Goal: Transaction & Acquisition: Purchase product/service

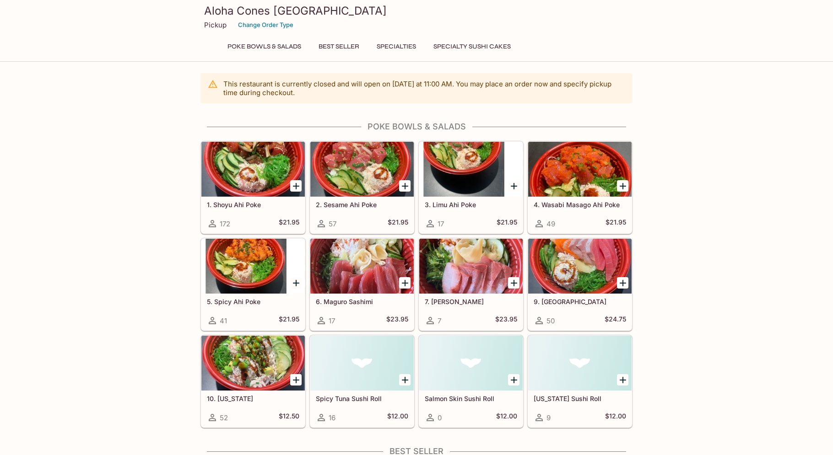
click at [330, 39] on div "Aloha Cones Denver Pickup Change Order Type Poke Bowls & Salads Best Seller Spe…" at bounding box center [416, 29] width 439 height 59
click at [330, 43] on button "Best Seller" at bounding box center [338, 46] width 51 height 13
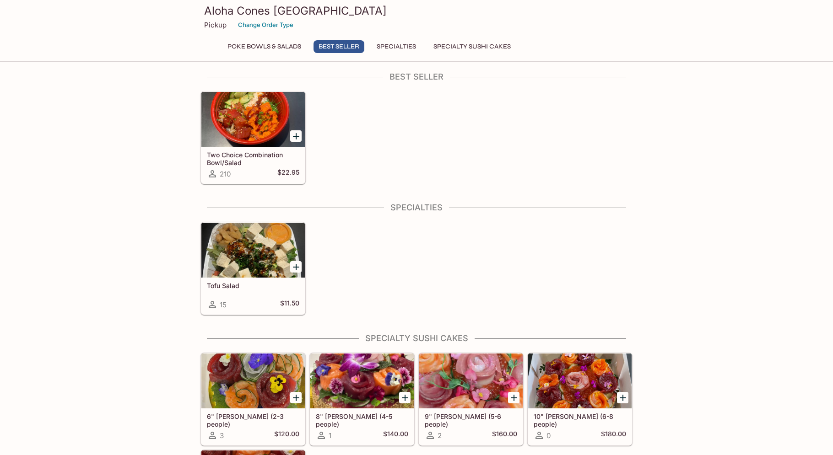
scroll to position [369, 0]
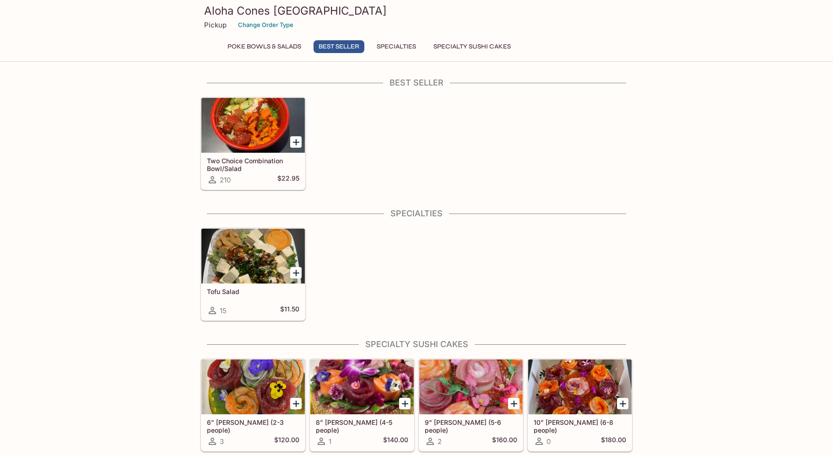
click at [246, 122] on div at bounding box center [252, 125] width 103 height 55
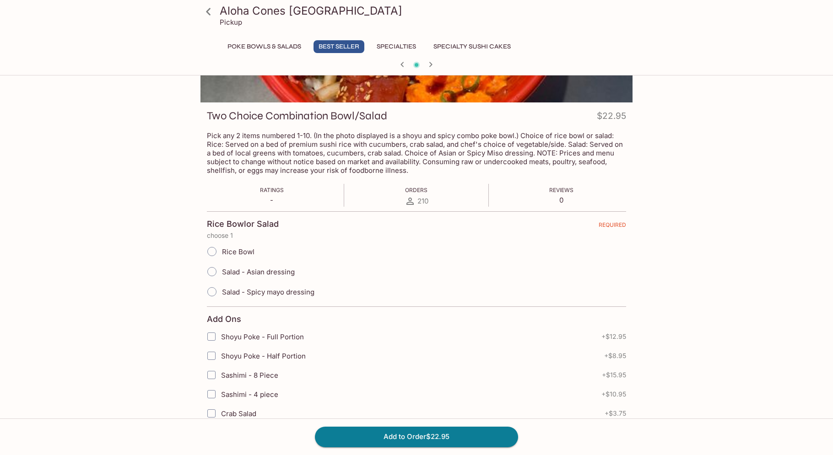
scroll to position [127, 0]
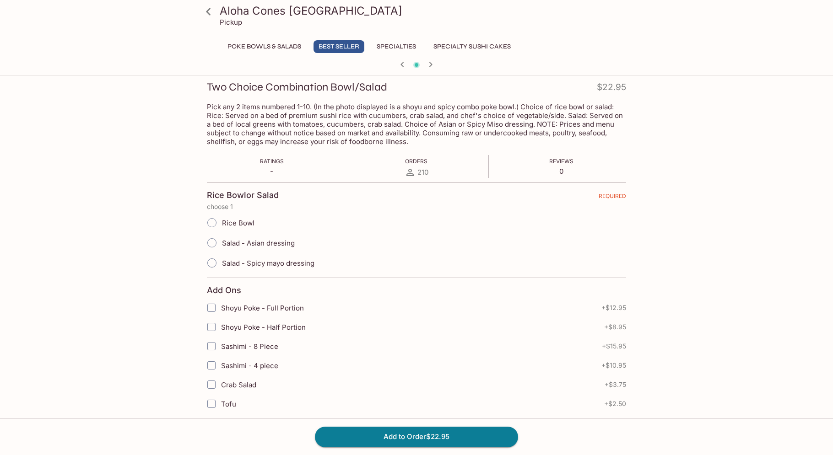
click at [208, 218] on input "Rice Bowl" at bounding box center [211, 222] width 19 height 19
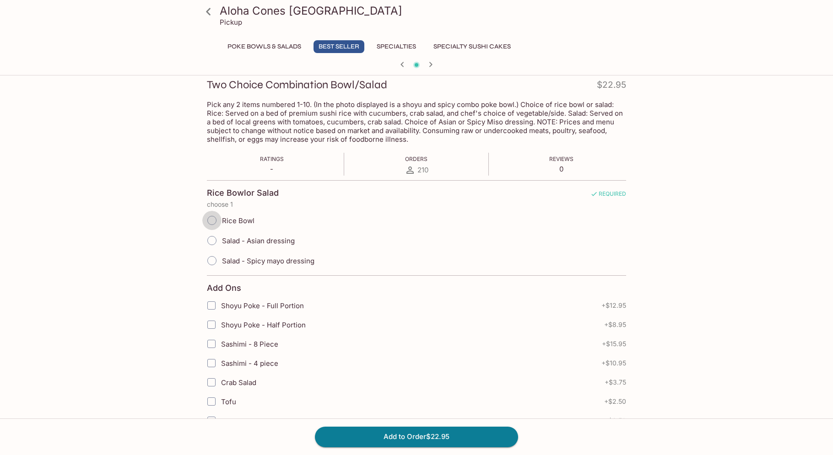
click at [215, 219] on input "Rice Bowl" at bounding box center [211, 220] width 19 height 19
radio input "true"
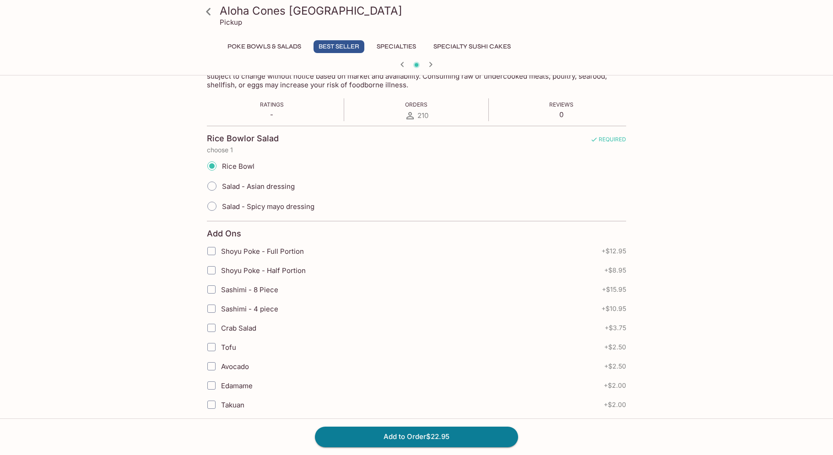
scroll to position [291, 0]
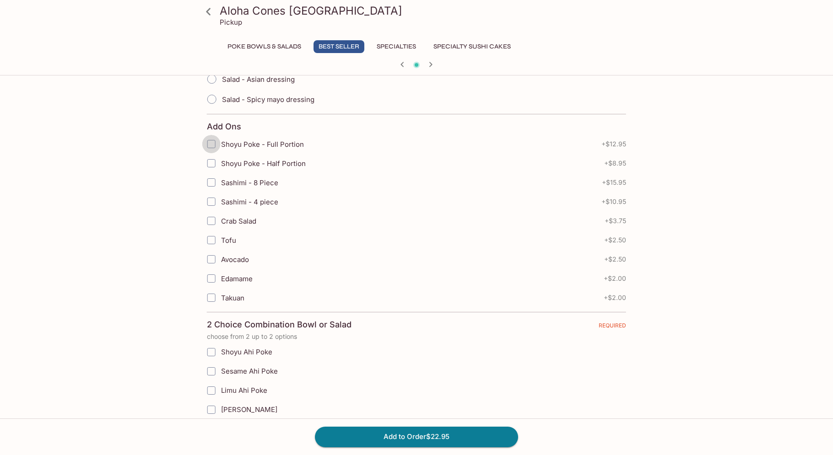
click at [214, 141] on input "Shoyu Poke - Full Portion" at bounding box center [211, 144] width 18 height 18
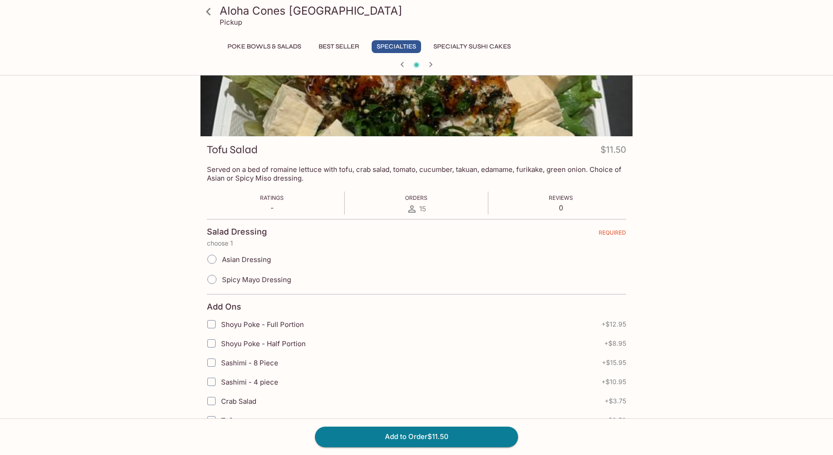
scroll to position [134, 0]
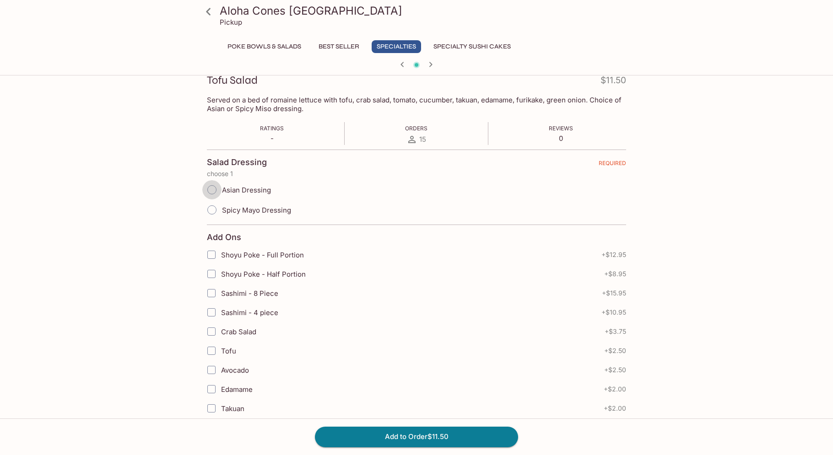
click at [211, 190] on input "Asian Dressing" at bounding box center [211, 189] width 19 height 19
radio input "true"
click at [209, 211] on input "Spicy Mayo Dressing" at bounding box center [211, 209] width 19 height 19
radio input "true"
click at [215, 187] on input "Asian Dressing" at bounding box center [211, 189] width 19 height 19
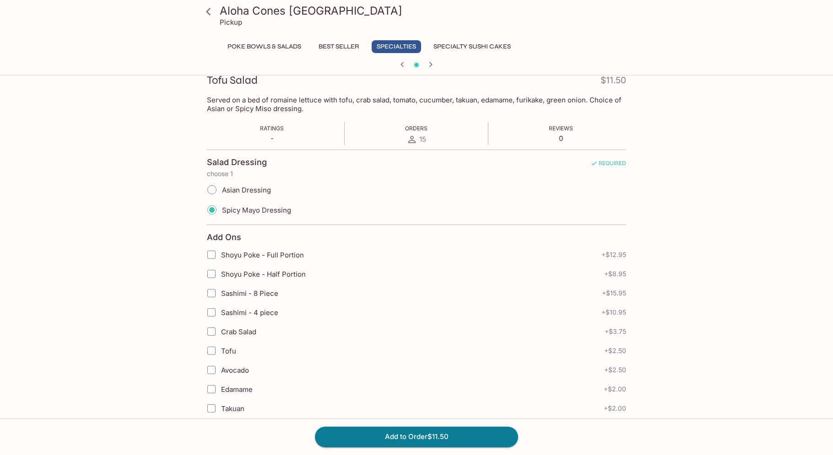
radio input "true"
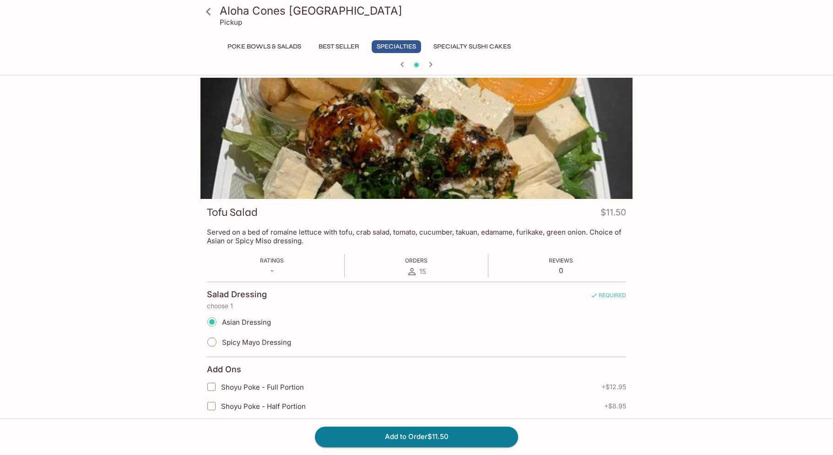
scroll to position [2, 0]
click at [263, 43] on button "Poke Bowls & Salads" at bounding box center [264, 46] width 84 height 13
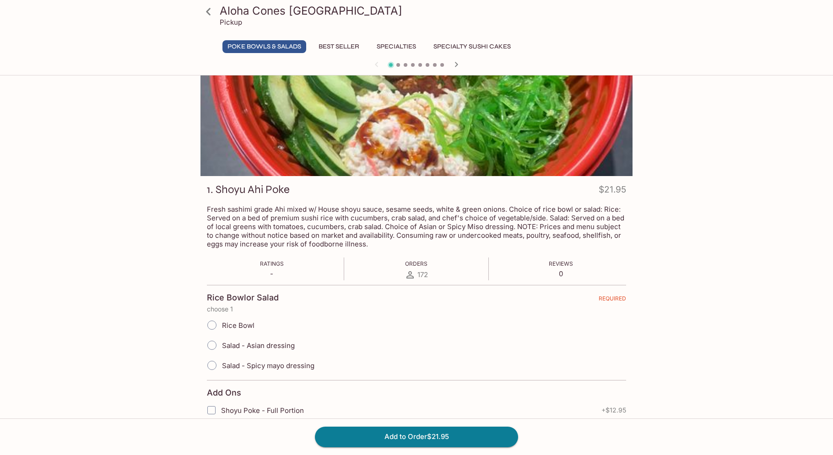
scroll to position [0, 0]
